Goal: Information Seeking & Learning: Learn about a topic

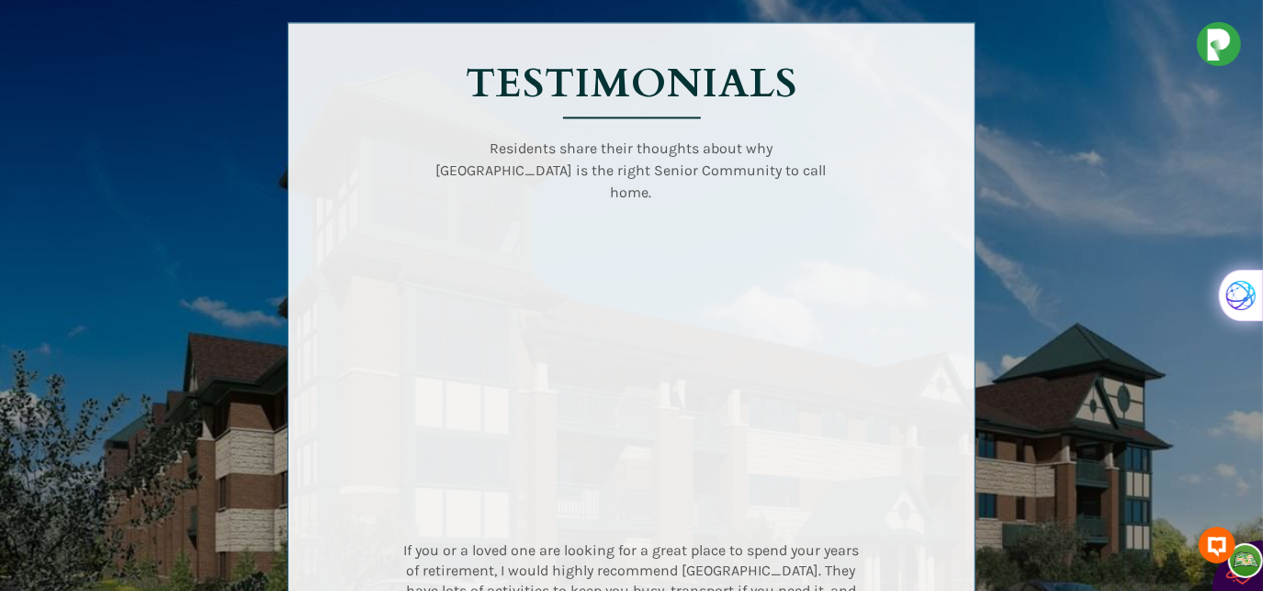
scroll to position [2601, 0]
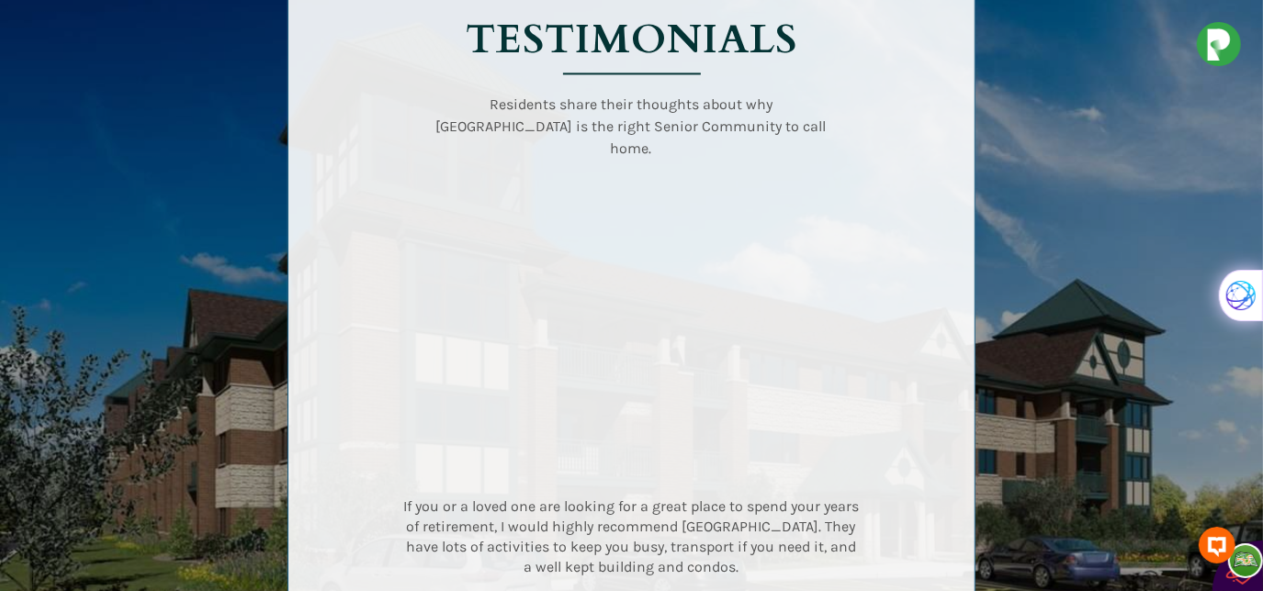
click at [1205, 97] on div at bounding box center [631, 319] width 1263 height 755
click at [1055, 73] on div at bounding box center [631, 319] width 861 height 755
click at [916, 441] on div at bounding box center [631, 317] width 686 height 676
click at [1043, 238] on div at bounding box center [631, 319] width 861 height 755
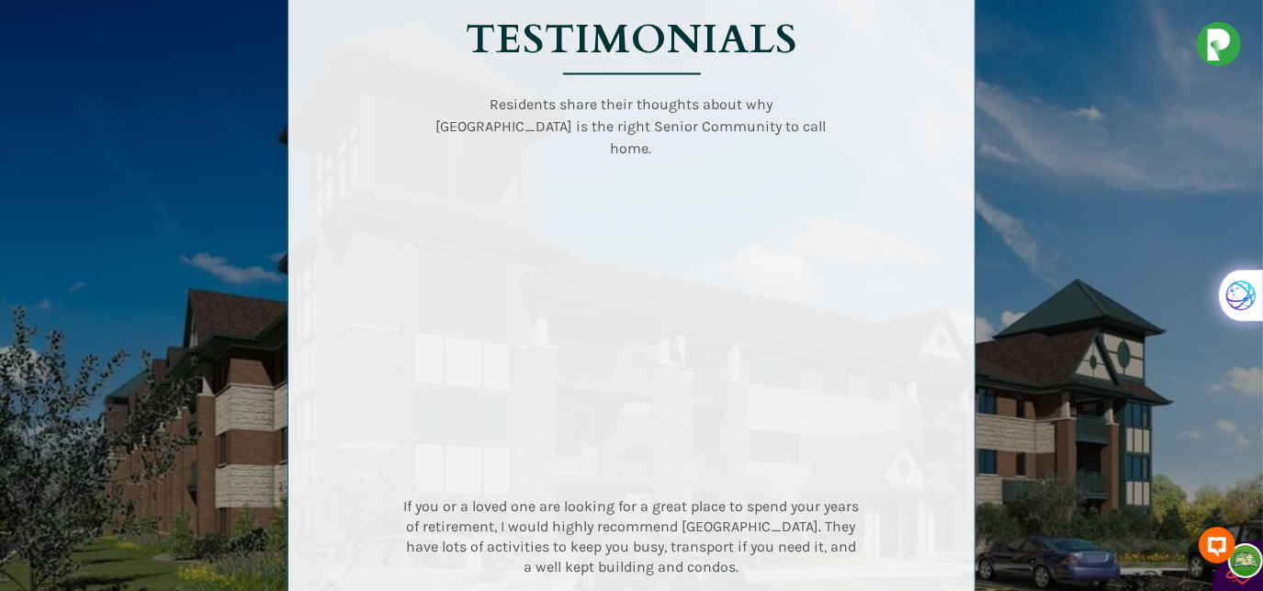
click at [1157, 49] on div at bounding box center [631, 319] width 1263 height 755
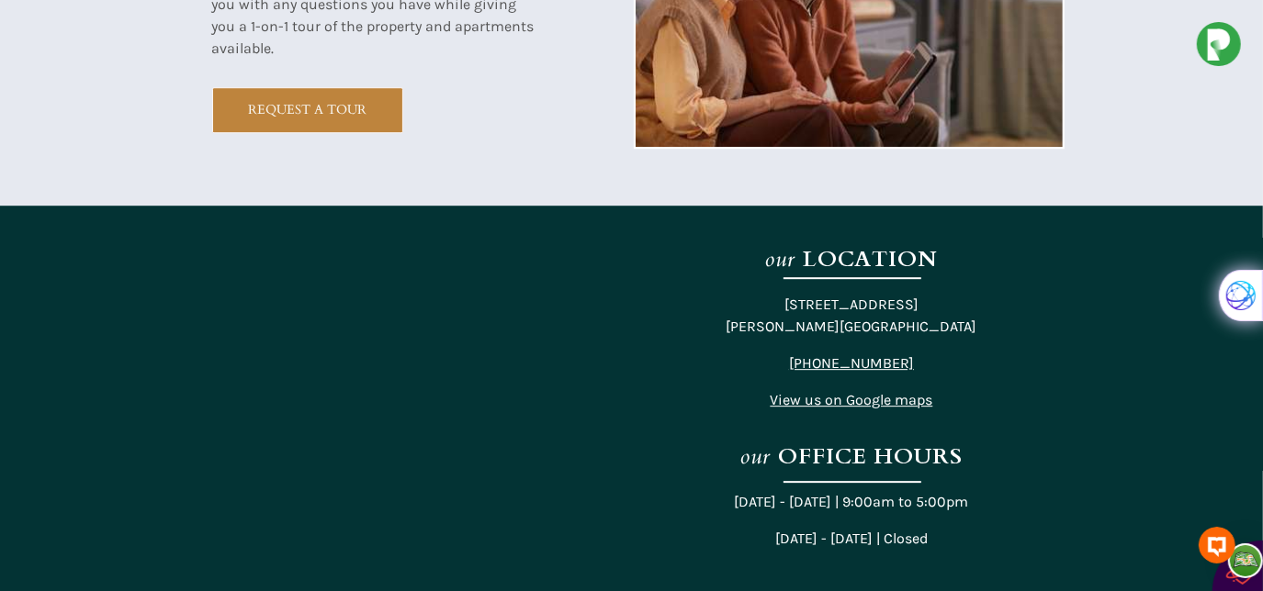
scroll to position [3483, 0]
